Goal: Information Seeking & Learning: Learn about a topic

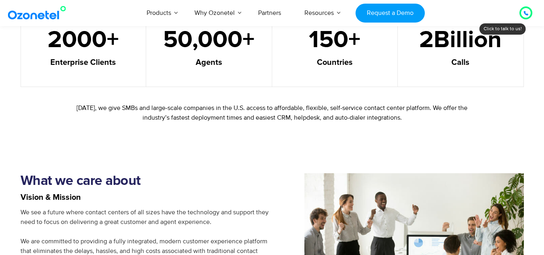
scroll to position [547, 0]
click at [82, 36] on span "2000" at bounding box center [76, 40] width 59 height 24
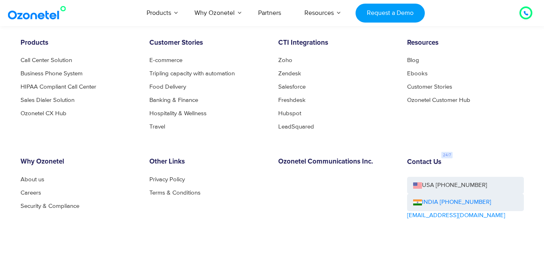
scroll to position [867, 0]
click at [163, 60] on link "E-commerce" at bounding box center [167, 60] width 37 height 6
click at [179, 110] on link "Hospitality & Wellness" at bounding box center [180, 113] width 62 height 6
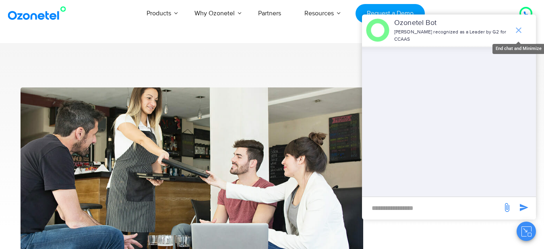
click at [516, 25] on icon "end chat or minimize" at bounding box center [519, 30] width 10 height 10
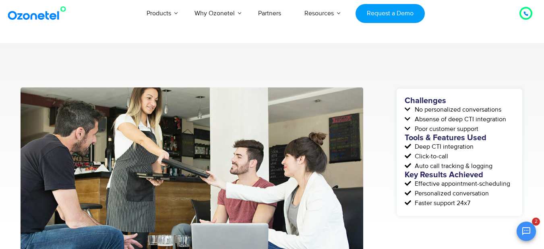
click at [33, 17] on img at bounding box center [38, 13] width 65 height 14
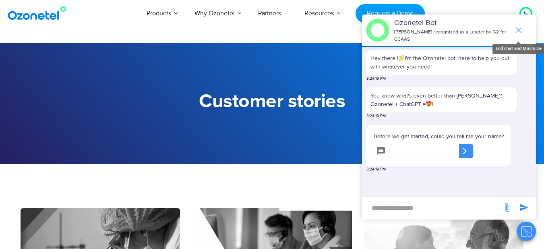
click at [517, 28] on icon "end chat or minimize" at bounding box center [519, 30] width 6 height 6
